Goal: Obtain resource: Download file/media

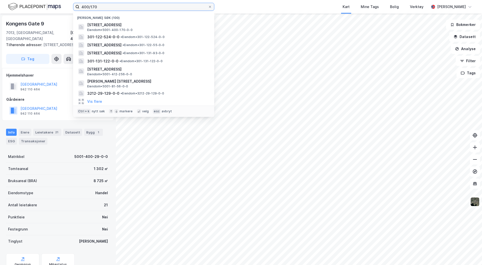
drag, startPoint x: 100, startPoint y: 7, endPoint x: 74, endPoint y: 7, distance: 26.5
click at [74, 7] on label "400/170" at bounding box center [143, 7] width 141 height 8
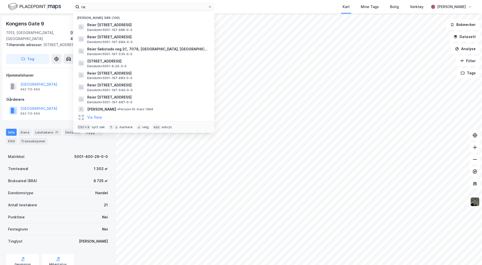
click at [122, 23] on span "Reier [STREET_ADDRESS]" at bounding box center [147, 25] width 121 height 6
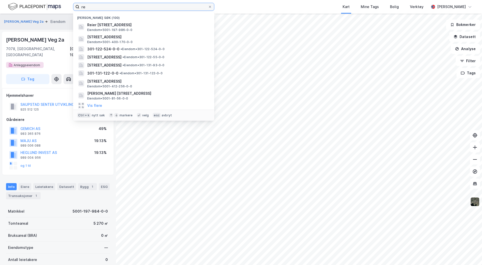
drag, startPoint x: 102, startPoint y: 7, endPoint x: 65, endPoint y: 8, distance: 37.3
click at [65, 8] on div "re [PERSON_NAME] søk (100) Reier Søbstads veg 2A, 7078, [GEOGRAPHIC_DATA], [GEO…" at bounding box center [241, 7] width 482 height 14
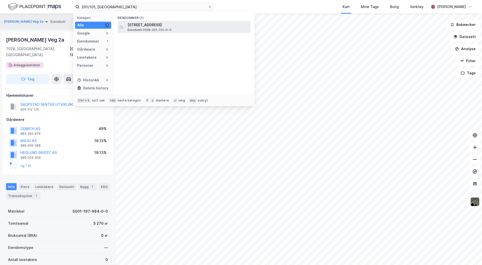
click at [137, 25] on span "[STREET_ADDRESS]" at bounding box center [188, 25] width 121 height 6
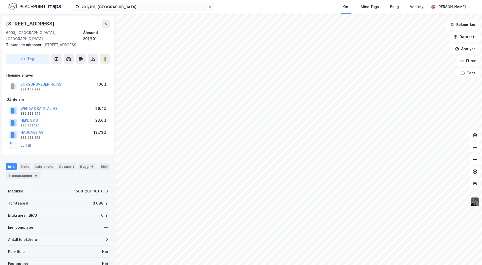
click at [0, 0] on button "og 1 til" at bounding box center [0, 0] width 0 height 0
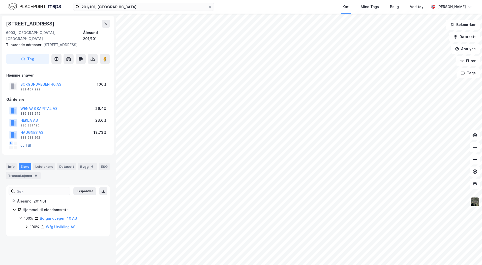
click at [0, 0] on button "og 1 til" at bounding box center [0, 0] width 0 height 0
click at [26, 225] on icon at bounding box center [26, 227] width 4 height 4
click at [462, 37] on button "Datasett" at bounding box center [464, 37] width 31 height 10
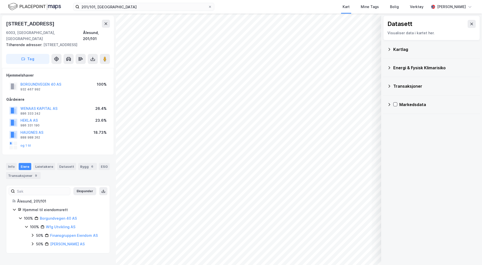
click at [390, 49] on icon at bounding box center [389, 49] width 2 height 3
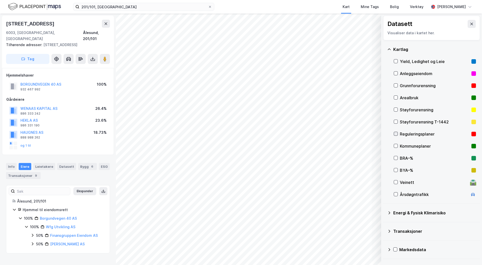
click at [394, 134] on icon at bounding box center [396, 134] width 4 height 4
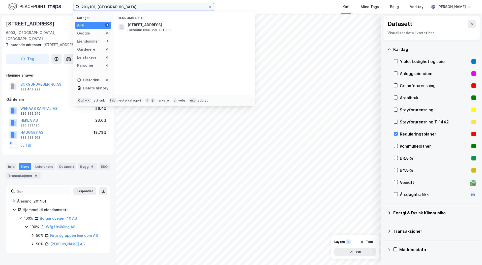
drag, startPoint x: 123, startPoint y: 8, endPoint x: 77, endPoint y: 5, distance: 46.2
click at [77, 5] on label "201/101, [GEOGRAPHIC_DATA]" at bounding box center [143, 7] width 141 height 8
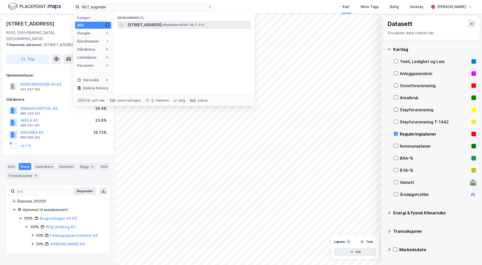
click at [161, 27] on span "[STREET_ADDRESS]" at bounding box center [145, 25] width 34 height 6
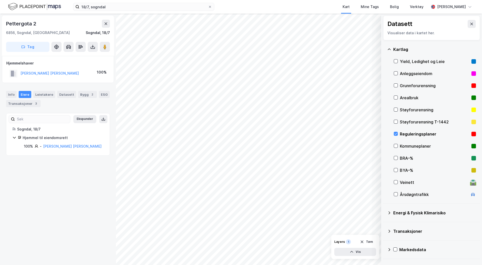
click at [398, 134] on div "Reguleringsplaner" at bounding box center [435, 134] width 82 height 12
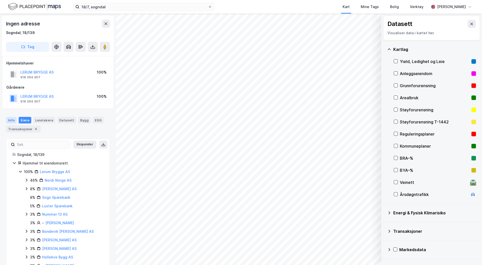
click at [11, 119] on div "Info" at bounding box center [11, 120] width 11 height 7
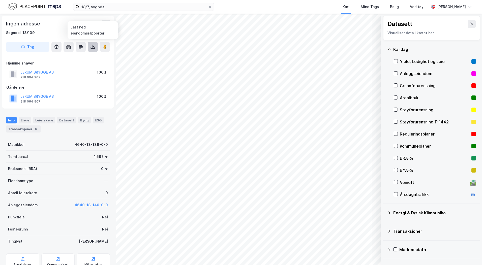
click at [91, 47] on icon at bounding box center [92, 46] width 5 height 5
click at [80, 56] on div "Last ned grunnbok" at bounding box center [67, 57] width 29 height 4
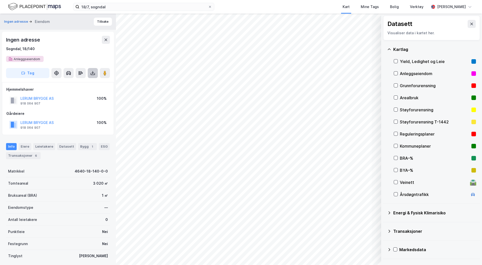
click at [92, 74] on icon at bounding box center [92, 73] width 5 height 5
click at [79, 82] on div "Last ned grunnbok" at bounding box center [67, 83] width 29 height 4
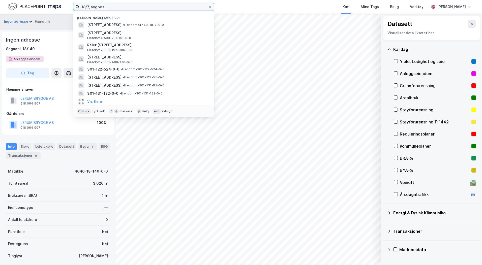
drag, startPoint x: 111, startPoint y: 8, endPoint x: 69, endPoint y: 7, distance: 41.9
click at [69, 7] on div "18/7, sogndal Nylige søk (100) Pettergota 2, 6856, [GEOGRAPHIC_DATA], [GEOGRAPH…" at bounding box center [241, 7] width 482 height 14
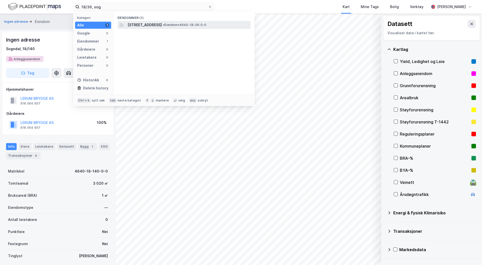
click at [137, 24] on span "[STREET_ADDRESS]" at bounding box center [145, 25] width 34 height 6
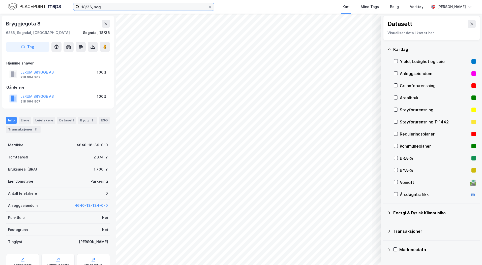
click at [92, 7] on input "18/36, sog" at bounding box center [143, 7] width 129 height 8
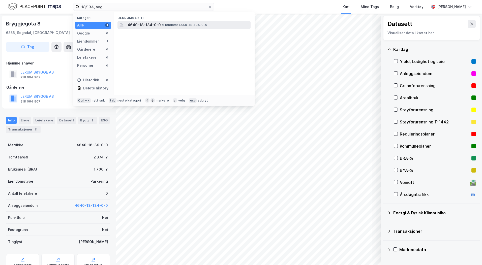
click at [139, 25] on span "4640-18-134-0-0" at bounding box center [144, 25] width 33 height 6
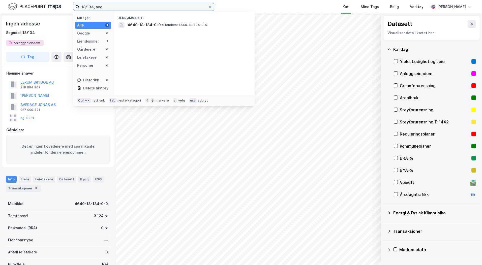
click at [93, 7] on input "18/134, sog" at bounding box center [143, 7] width 129 height 8
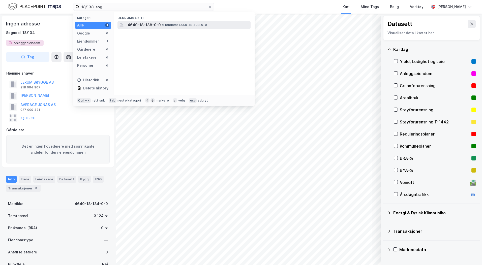
click at [152, 25] on span "4640-18-138-0-0" at bounding box center [144, 25] width 33 height 6
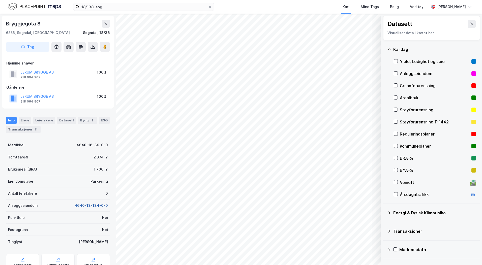
click at [100, 206] on button "4640-18-134-0-0" at bounding box center [91, 206] width 33 height 6
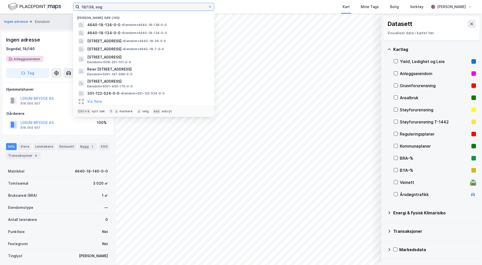
drag, startPoint x: 106, startPoint y: 8, endPoint x: 38, endPoint y: 1, distance: 67.9
click at [38, 1] on div "18/138, sog Nylige søk [PHONE_NUMBER] • Eiendom • 4640-18-138-0-0 4640-18-134-0…" at bounding box center [241, 7] width 482 height 14
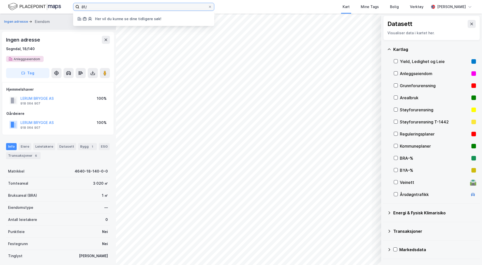
click at [95, 6] on input "81/" at bounding box center [143, 7] width 129 height 8
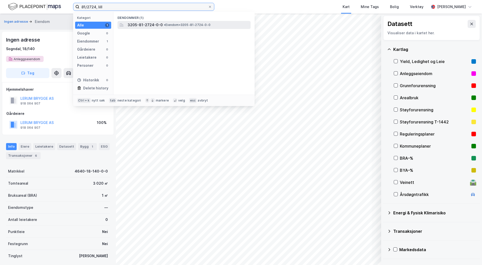
type input "81/2724, lill"
click at [132, 24] on span "3205-81-2724-0-0" at bounding box center [145, 25] width 35 height 6
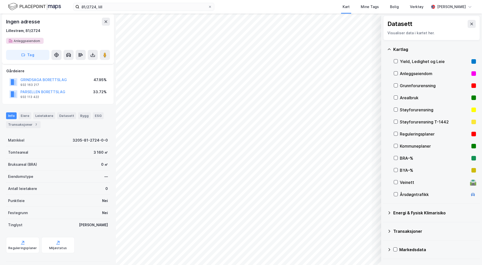
scroll to position [75, 0]
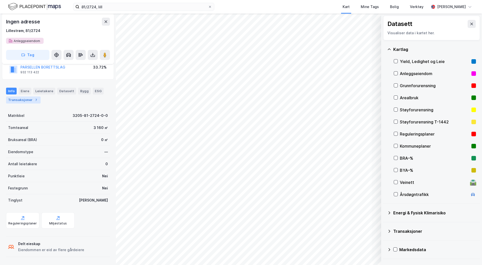
click at [24, 99] on div "Transaksjoner 7" at bounding box center [23, 100] width 35 height 7
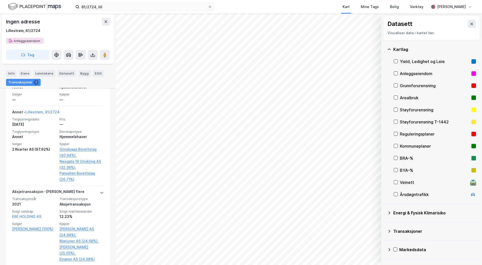
scroll to position [294, 0]
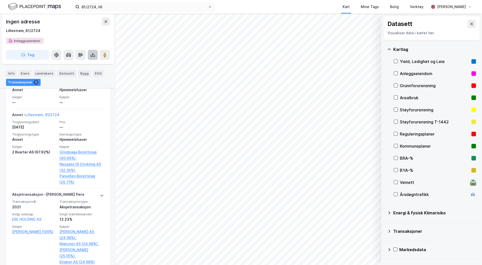
click at [91, 53] on icon at bounding box center [92, 54] width 5 height 5
click at [76, 65] on div "Last ned grunnbok" at bounding box center [67, 65] width 29 height 4
